Goal: Communication & Community: Answer question/provide support

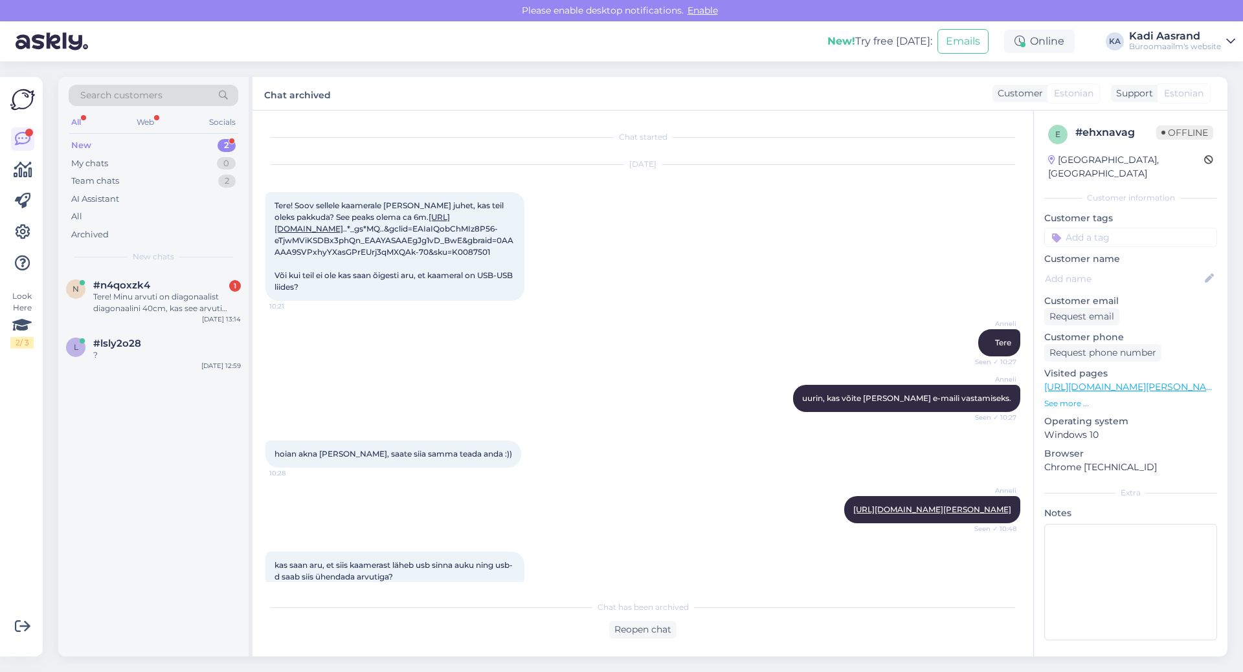
click at [133, 310] on div "Tere! Minu arvuti on diagonaalist diagonaalini 40cm, kas see arvuti mahub selle…" at bounding box center [167, 302] width 148 height 23
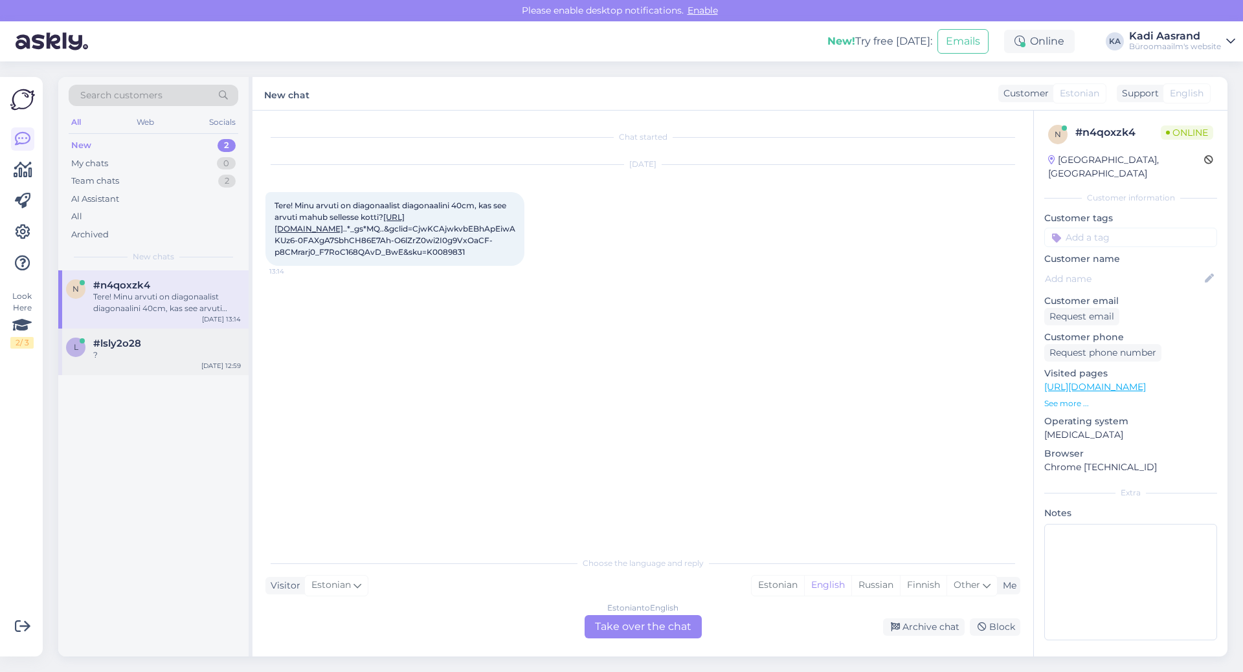
click at [165, 362] on div "l #lsly2o28 ? [DATE] 12:59" at bounding box center [153, 352] width 190 height 47
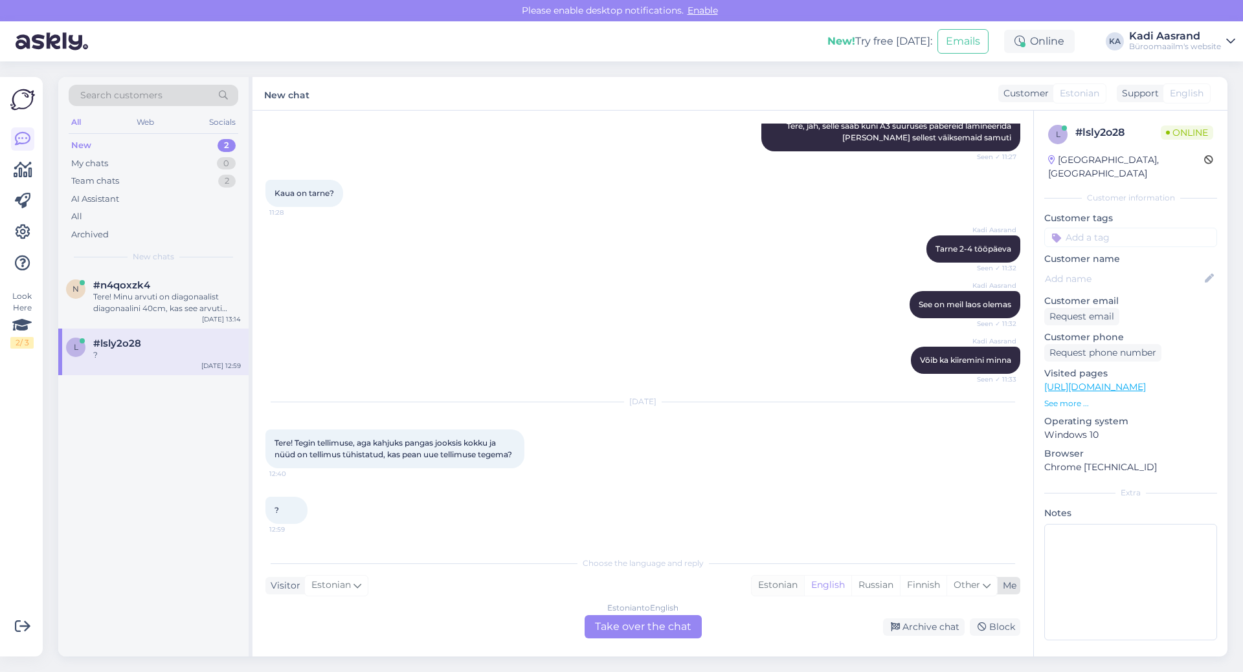
click at [768, 586] on div "Estonian" at bounding box center [777, 585] width 52 height 19
click at [661, 623] on div "Estonian to Estonian Take over the chat" at bounding box center [642, 626] width 117 height 23
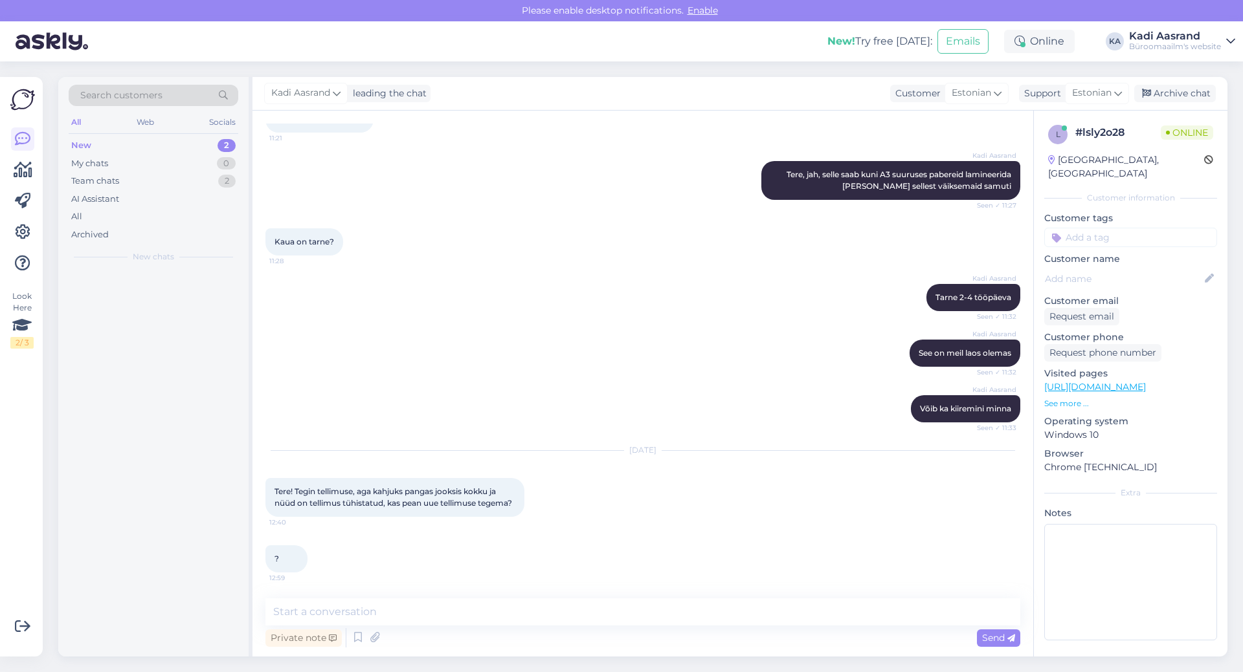
scroll to position [201, 0]
click at [663, 610] on textarea at bounding box center [642, 612] width 755 height 27
type textarea "K"
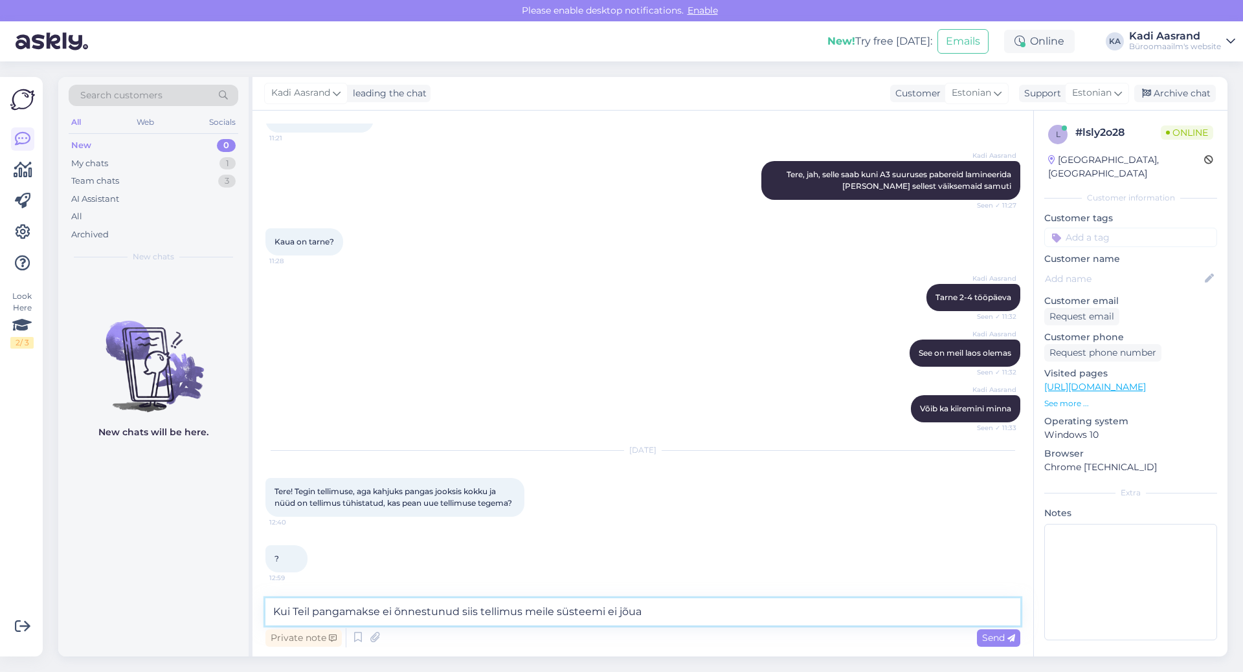
type textarea "Kui Teil pangamakse ei õnnestunud siis tellimus meile süsteemi ei jõua."
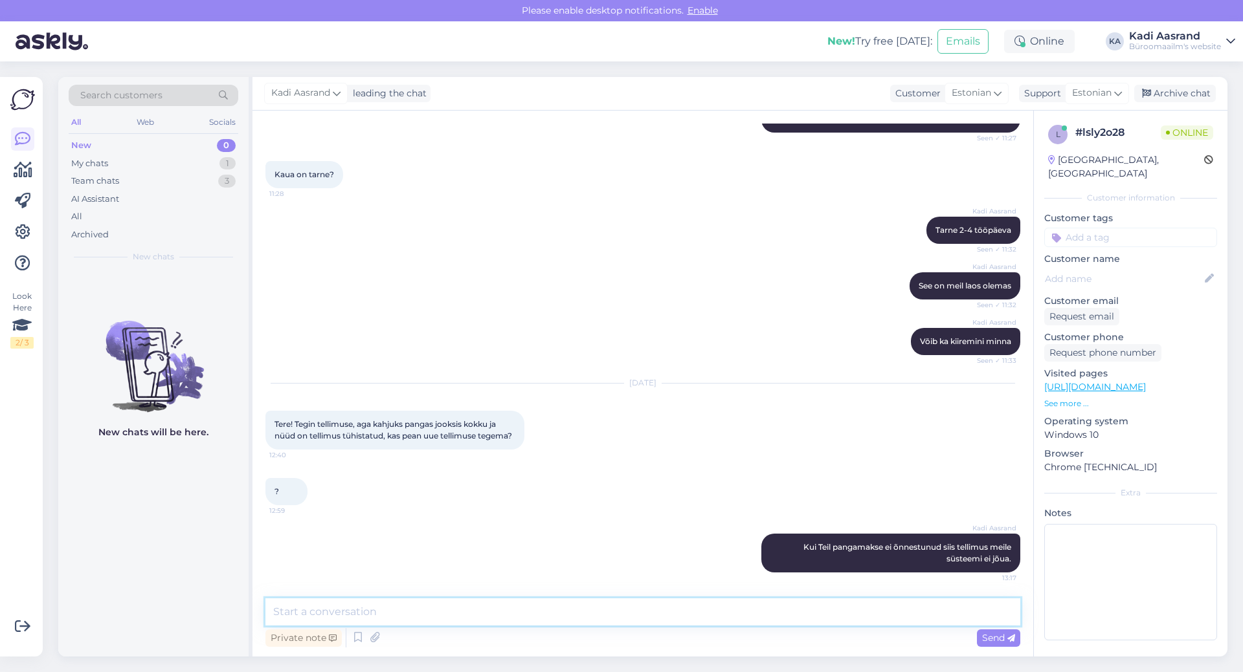
click at [662, 617] on textarea at bounding box center [642, 612] width 755 height 27
type textarea "Sellisel juhul peate tõesti tegema uue tellimuse."
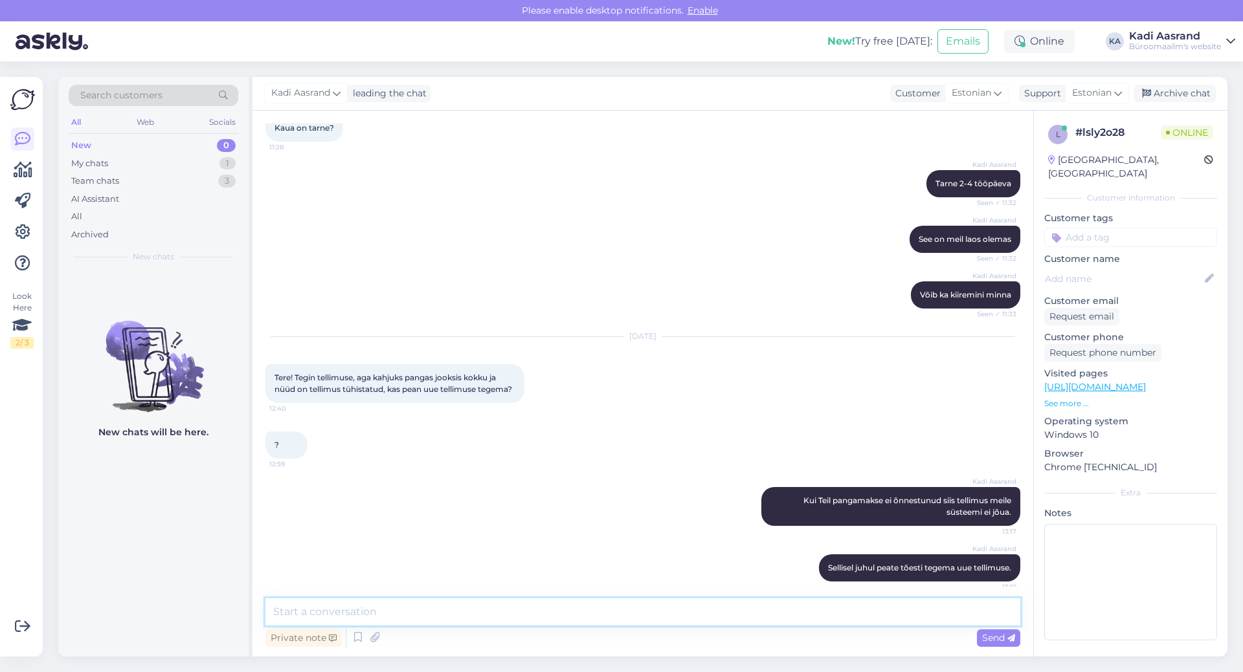
scroll to position [324, 0]
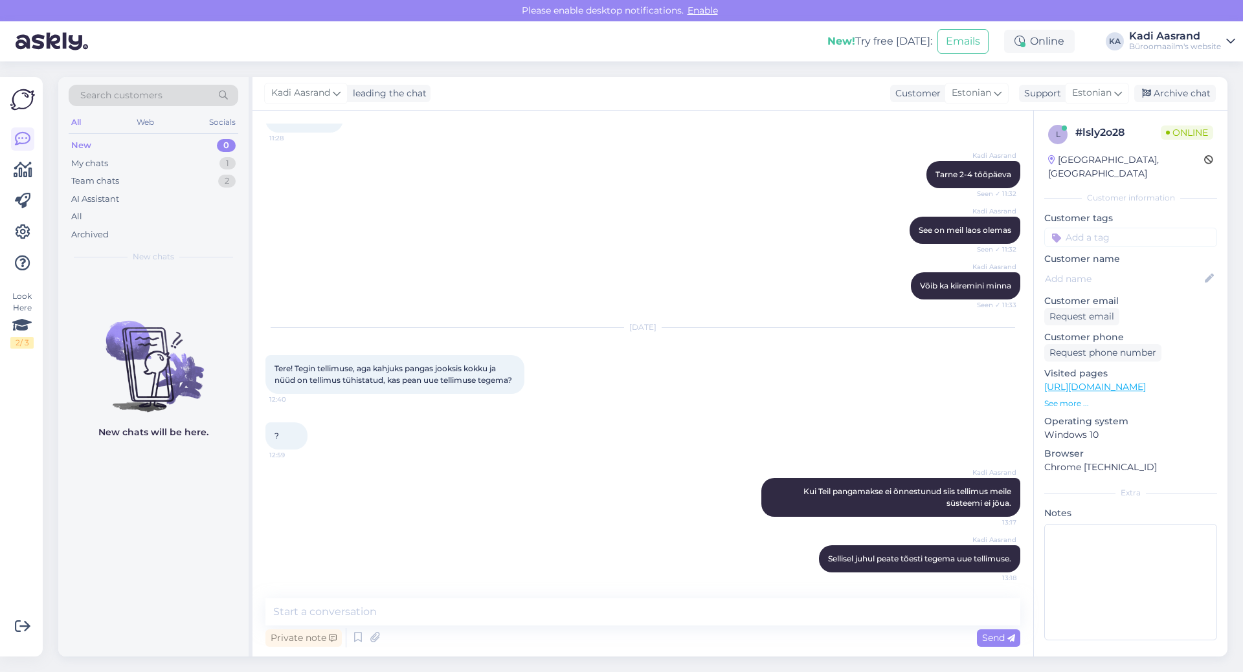
click at [650, 443] on div "? 12:59" at bounding box center [642, 436] width 755 height 56
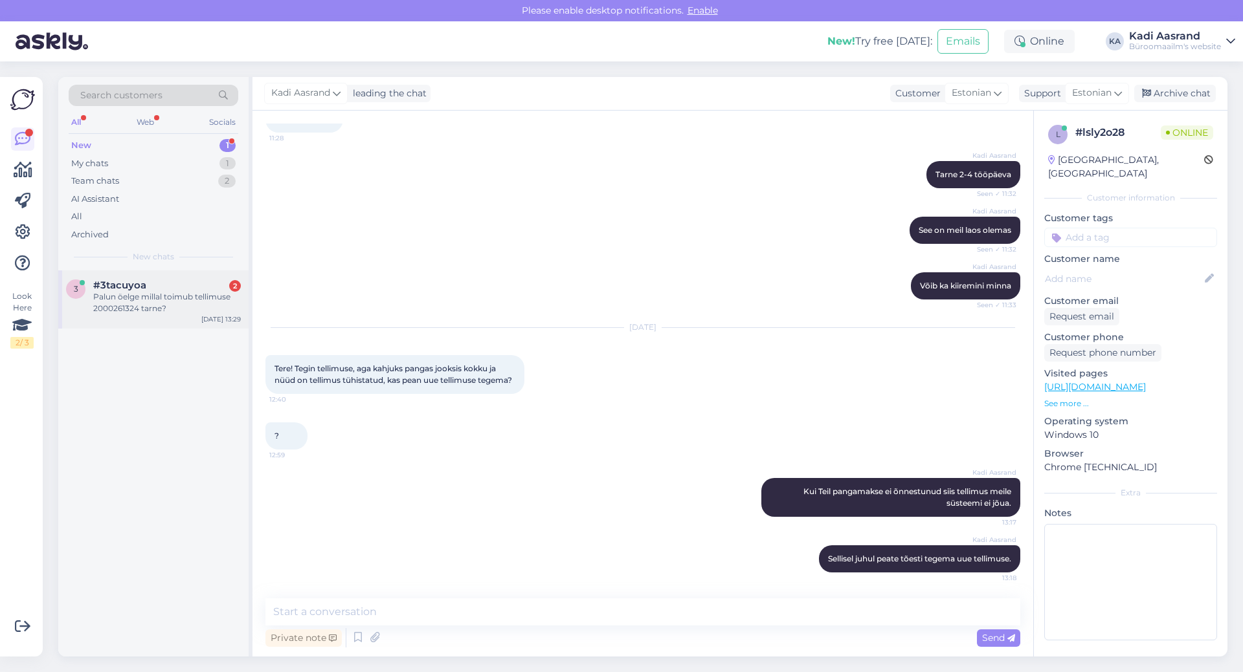
click at [212, 312] on div "Palun öelge millal toimub tellimuse 2000261324 tarne?" at bounding box center [167, 302] width 148 height 23
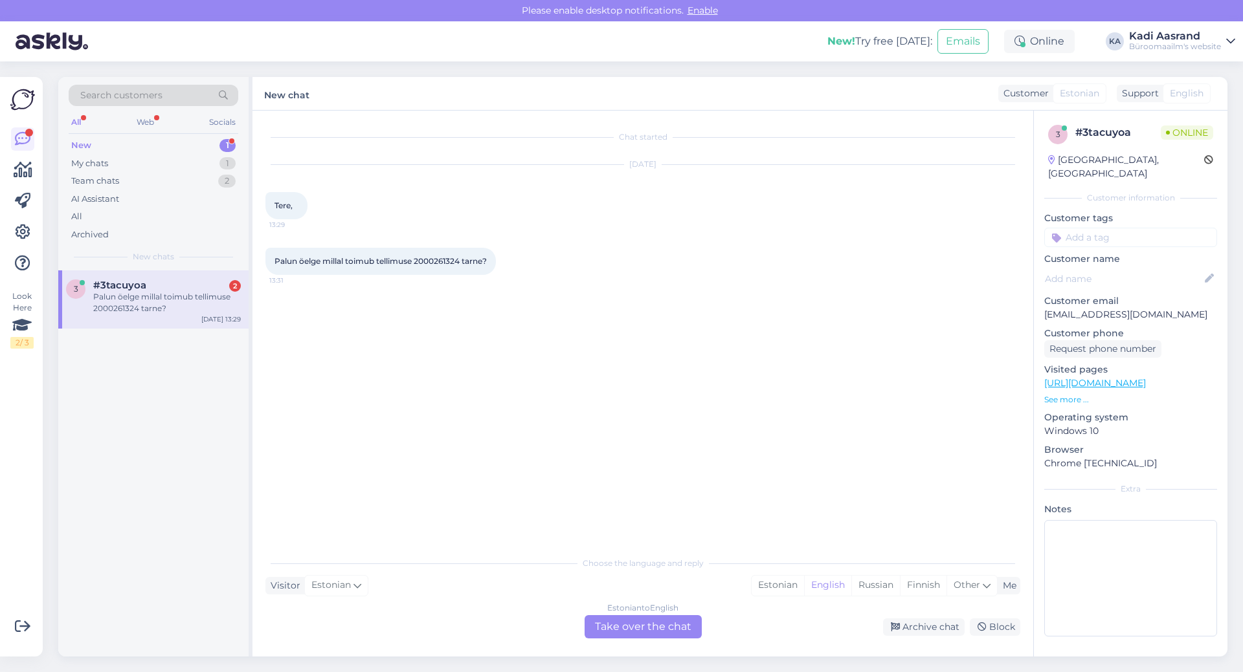
click at [577, 359] on div "Chat started [DATE] Tere, 13:29 Palun öelge millal toimub tellimuse 2000261324 …" at bounding box center [648, 331] width 766 height 415
click at [776, 584] on div "Estonian" at bounding box center [777, 585] width 52 height 19
click at [657, 623] on div "Estonian to Estonian Take over the chat" at bounding box center [642, 626] width 117 height 23
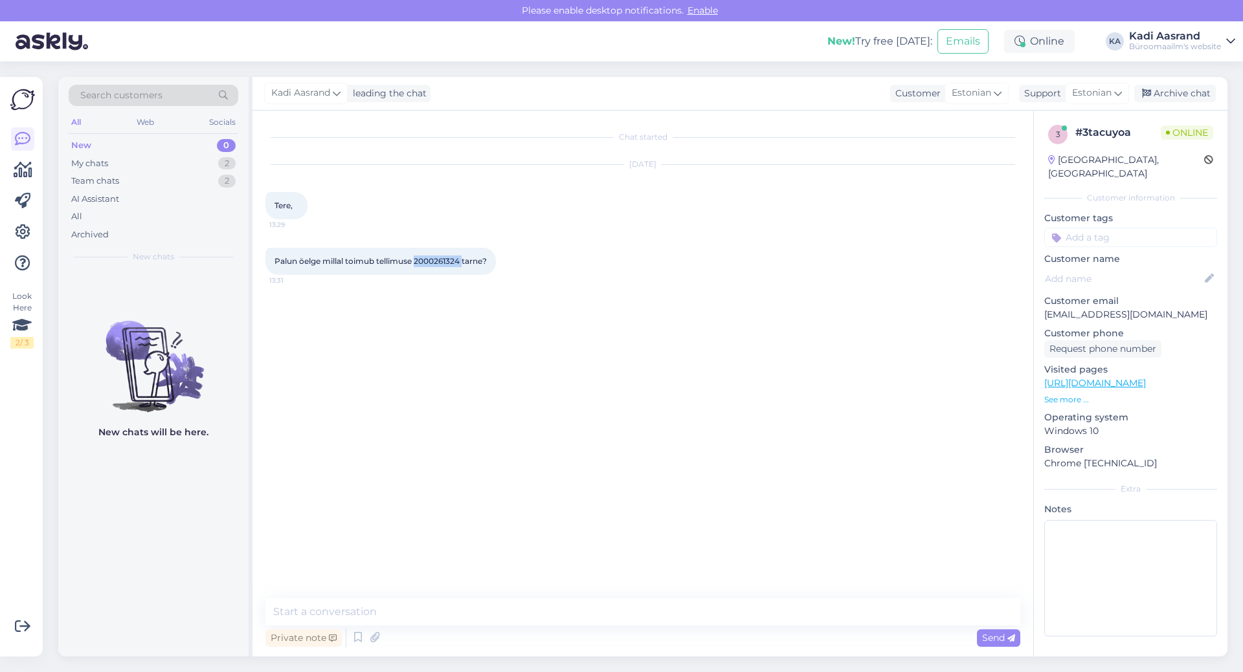
drag, startPoint x: 417, startPoint y: 262, endPoint x: 464, endPoint y: 263, distance: 46.6
click at [464, 263] on span "Palun öelge millal toimub tellimuse 2000261324 tarne?" at bounding box center [380, 261] width 212 height 10
copy span "2000261324"
click at [562, 615] on textarea at bounding box center [642, 612] width 755 height 27
click at [623, 614] on textarea "Tere, näen, et tellimus on [PERSON_NAME] laos komplekteeritud" at bounding box center [642, 612] width 755 height 27
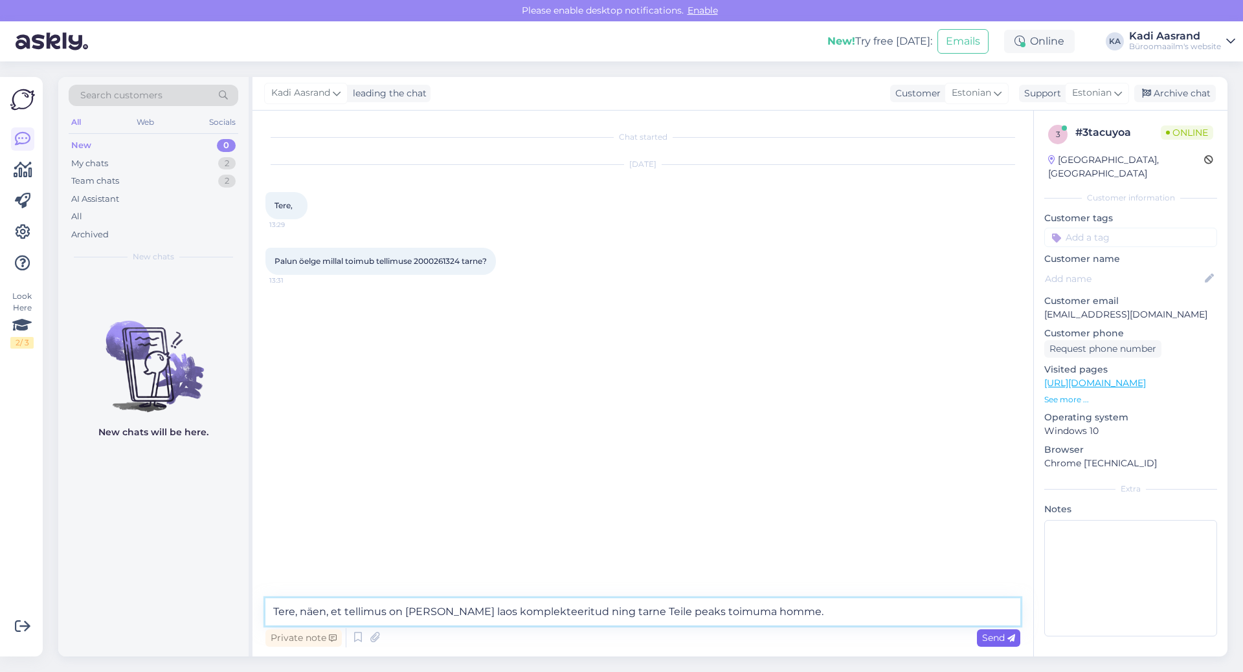
type textarea "Tere, näen, et tellimus on [PERSON_NAME] laos komplekteeritud ning tarne Teile …"
drag, startPoint x: 990, startPoint y: 638, endPoint x: 986, endPoint y: 632, distance: 7.5
click at [990, 639] on span "Send" at bounding box center [998, 638] width 33 height 12
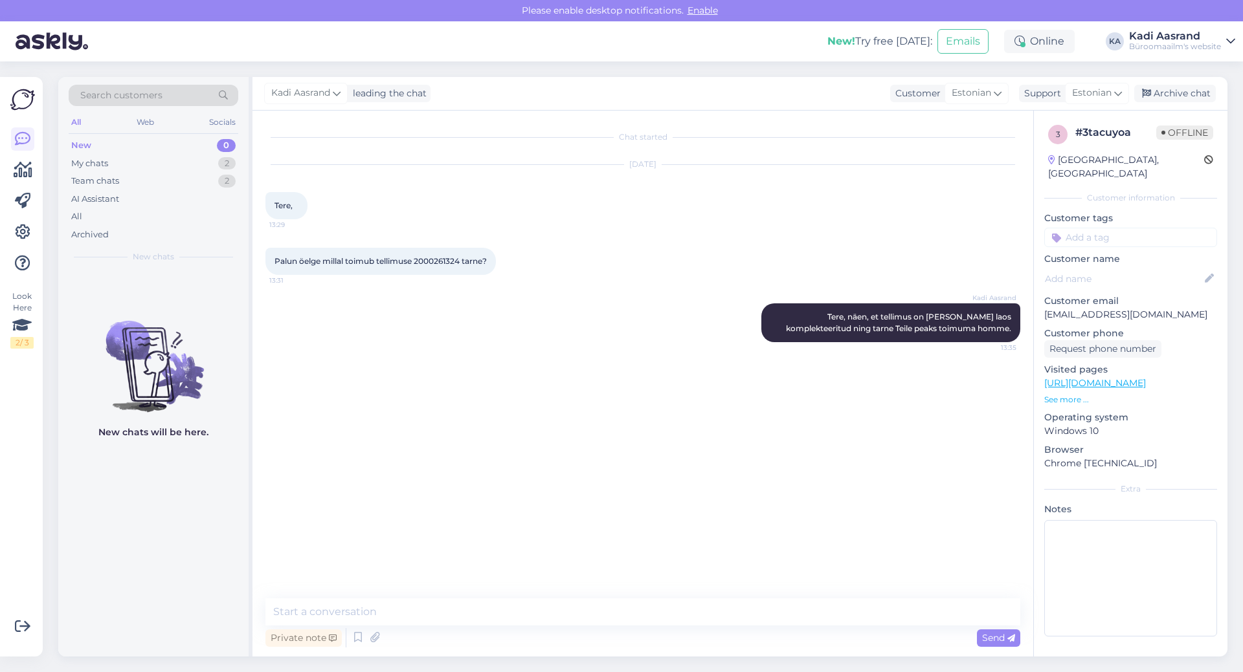
click at [528, 463] on div "Chat started [DATE] Tere, 13:29 Palun öelge millal toimub tellimuse 2000261324 …" at bounding box center [648, 355] width 766 height 463
click at [448, 309] on div "Kadi Aasrand Tere, näen, et tellimus on [PERSON_NAME] laos komplekteeritud ning…" at bounding box center [642, 322] width 755 height 67
